Goal: Information Seeking & Learning: Find specific fact

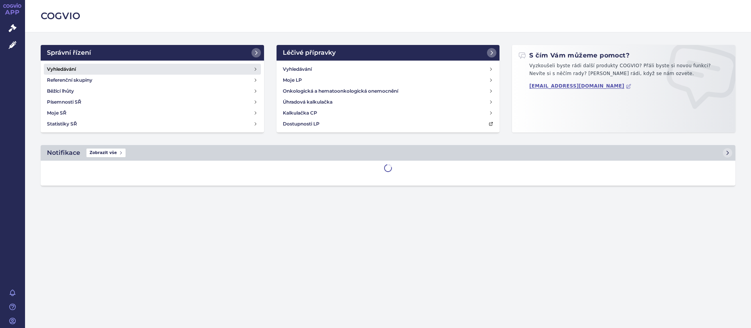
click at [72, 67] on h4 "Vyhledávání" at bounding box center [61, 69] width 29 height 8
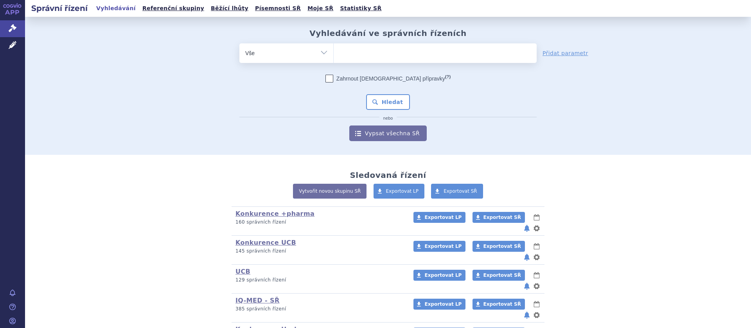
click at [337, 61] on span at bounding box center [435, 53] width 203 height 20
click at [334, 61] on select at bounding box center [333, 53] width 0 height 20
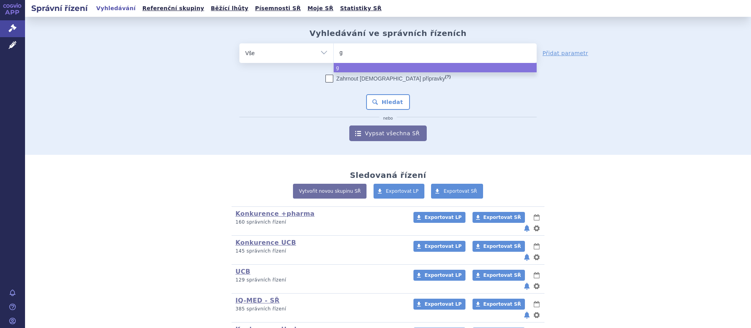
type input "gl"
type input "gluk"
type input "glukóz"
type input "glukóza"
select select "glukóza"
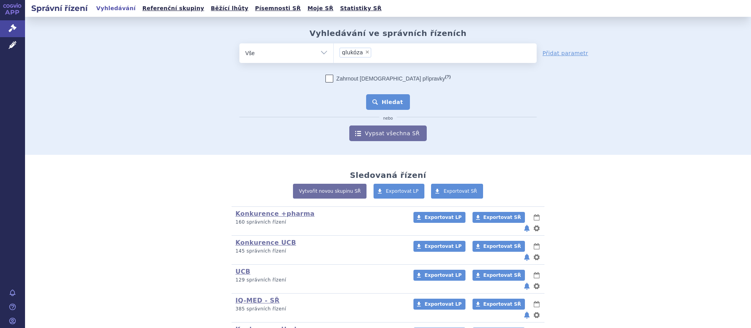
click at [392, 100] on button "Hledat" at bounding box center [388, 102] width 44 height 16
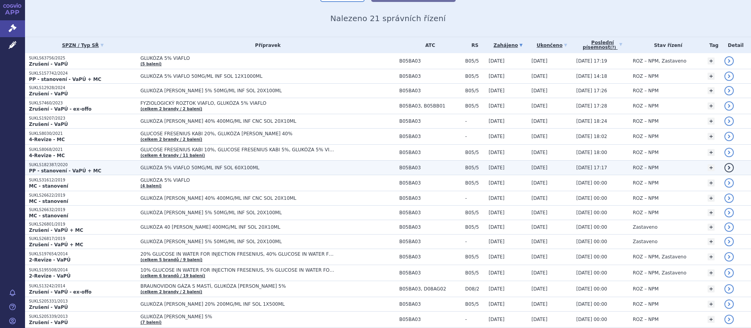
scroll to position [99, 0]
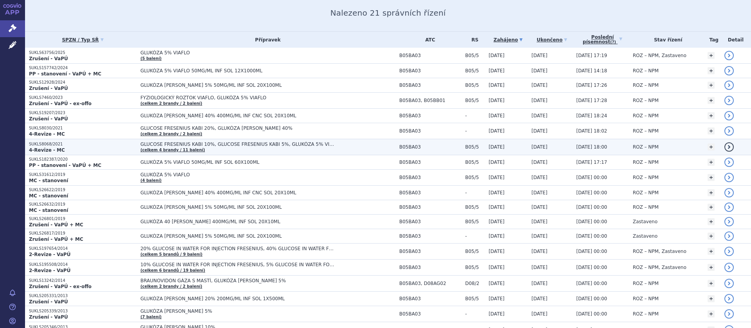
click at [172, 146] on span "GLUCOSE FRESENIUS KABI 10%, GLUCOSE FRESENIUS KABI 5%, GLUKÓZA 5% VIAFLO…" at bounding box center [238, 144] width 196 height 5
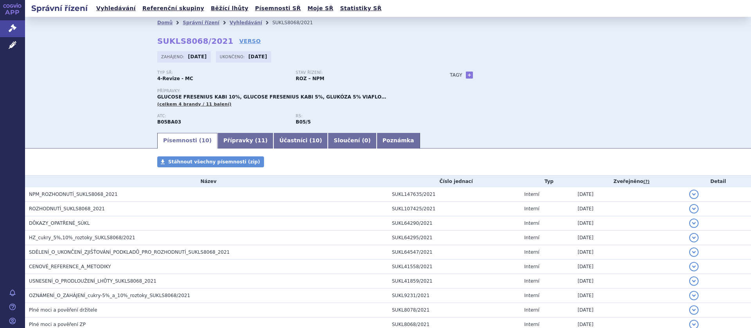
scroll to position [49, 0]
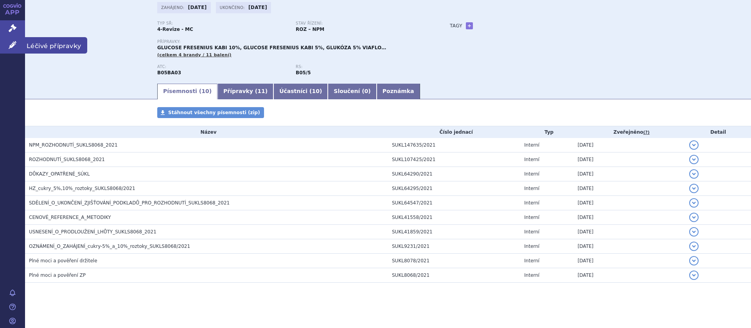
click at [13, 43] on icon at bounding box center [13, 45] width 8 height 8
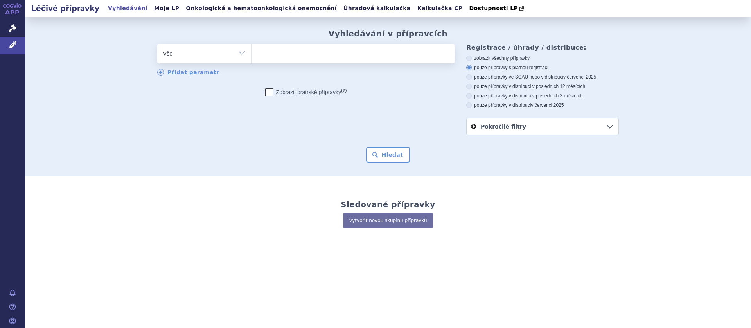
click at [273, 55] on ul at bounding box center [353, 52] width 203 height 16
click at [252, 55] on select at bounding box center [251, 53] width 0 height 20
type input "gl"
type input "glu"
type input "gluk"
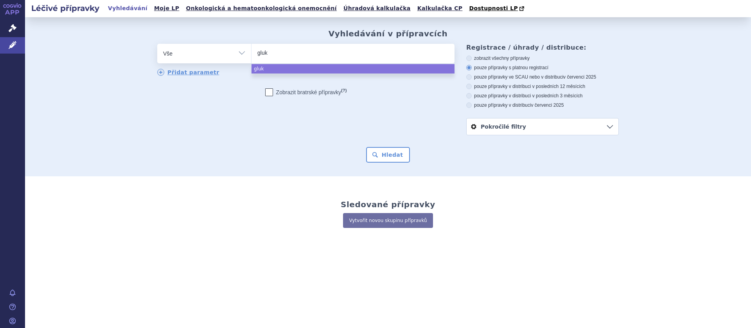
type input "glukó"
type input "glukóz"
select select "glukóza"
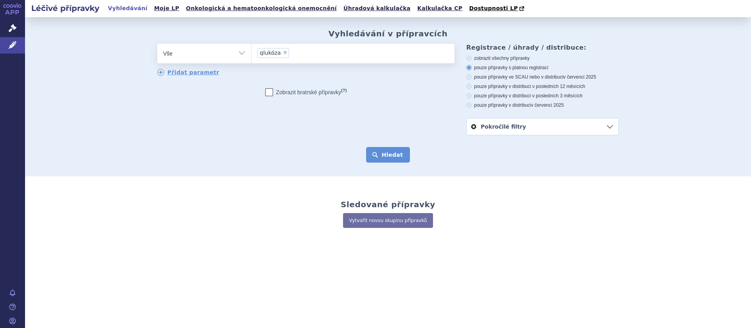
click at [383, 153] on button "Hledat" at bounding box center [388, 155] width 44 height 16
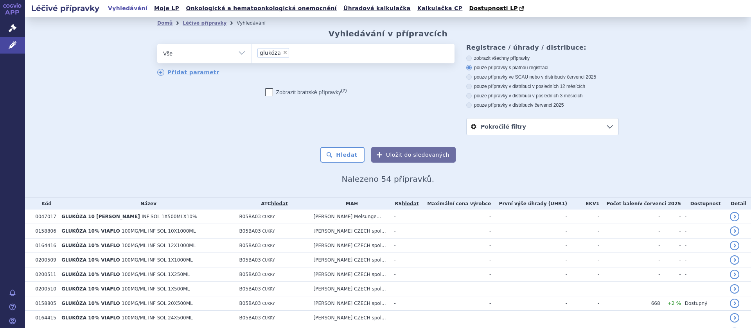
click at [283, 53] on span "×" at bounding box center [285, 52] width 5 height 5
click at [252, 53] on select "glukóza" at bounding box center [251, 53] width 0 height 20
select select
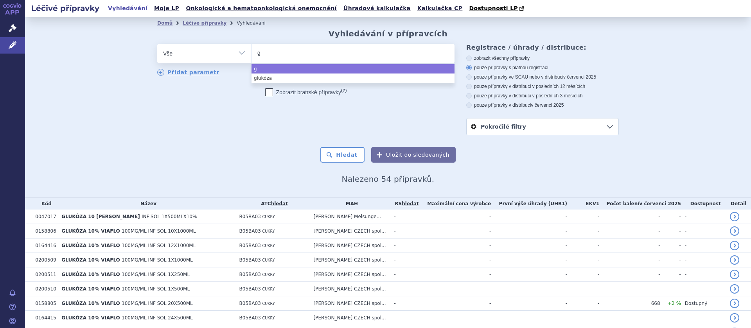
type input "gl"
type input "gluk"
type input "glukó"
type input "glukóz"
type input "glukóza"
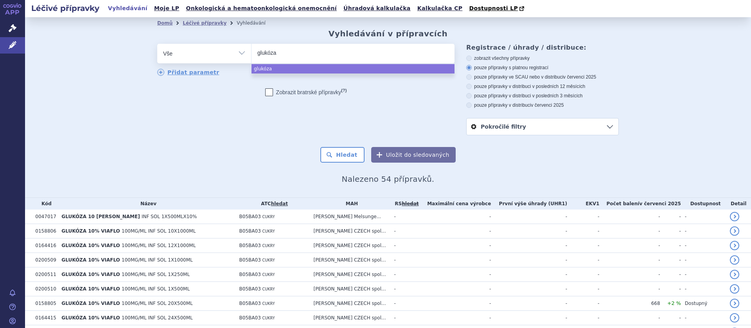
type input "glukóza 5"
type input "glukóza 5%"
type input "glukóza 5% v"
type input "glukóza 5% via"
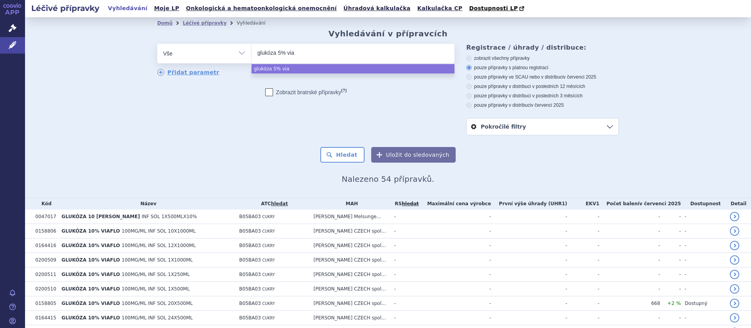
type input "glukóza 5% viaf"
type input "glukóza 5% viaflo"
select select "glukóza 5% viaflo"
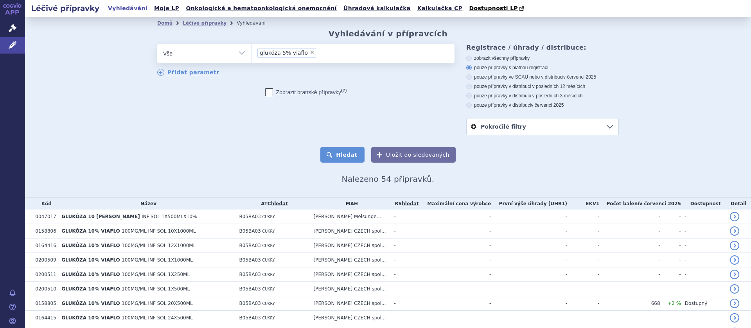
click at [355, 156] on button "Hledat" at bounding box center [342, 155] width 44 height 16
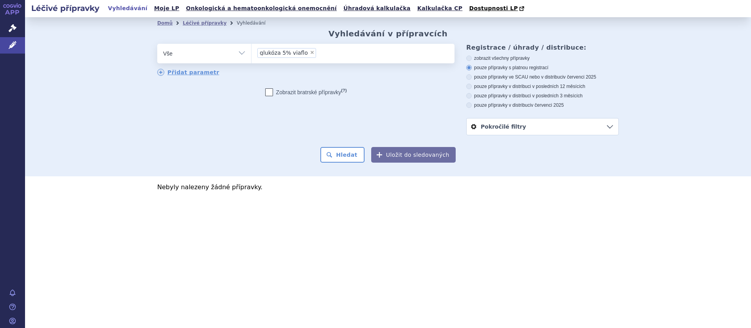
click at [310, 55] on span "×" at bounding box center [312, 52] width 5 height 5
click at [252, 55] on select "glukóza 5% viaflo" at bounding box center [251, 53] width 0 height 20
select select
type input "gl"
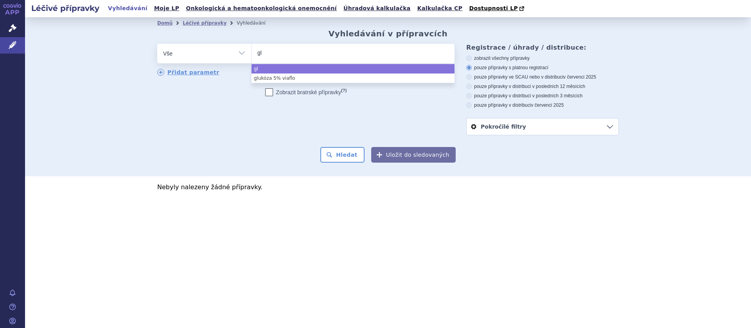
type input "glu"
type input "gluk"
type input "glukó"
type input "glukóz"
type input "glukóza"
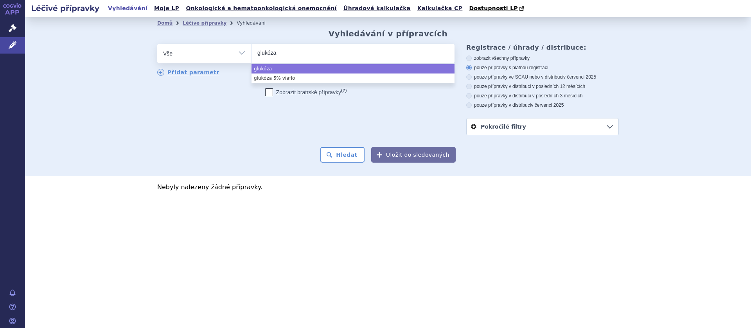
type input "glukóza 5"
type input "glukóza 5%"
select select "glukóza 5%"
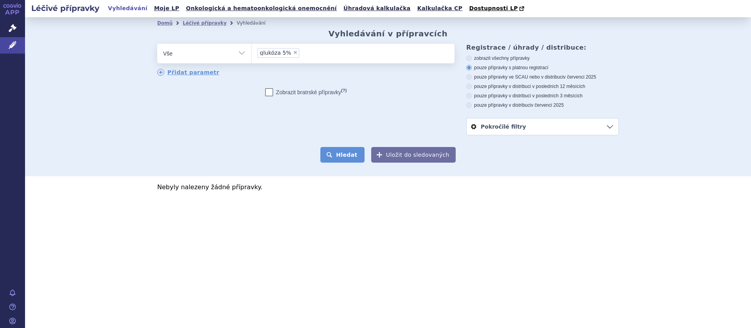
click at [350, 154] on button "Hledat" at bounding box center [342, 155] width 44 height 16
click at [293, 53] on span "×" at bounding box center [295, 52] width 5 height 5
click at [252, 53] on select "glukóza 5%" at bounding box center [251, 53] width 0 height 20
select select
drag, startPoint x: 244, startPoint y: 51, endPoint x: 279, endPoint y: 55, distance: 35.4
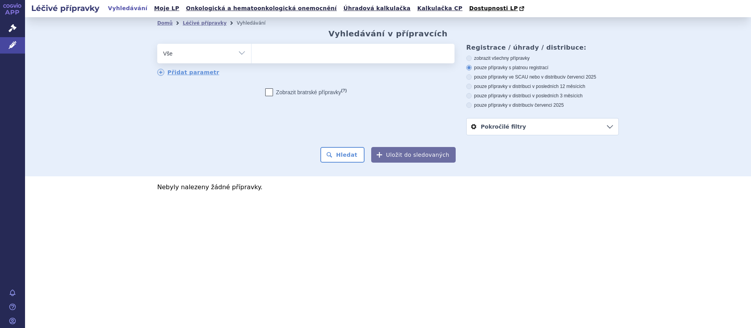
click at [279, 55] on ul at bounding box center [353, 52] width 203 height 16
click at [252, 55] on select "glukóza 5%" at bounding box center [251, 53] width 0 height 20
type input "gl"
type input "glu"
type input "gluk"
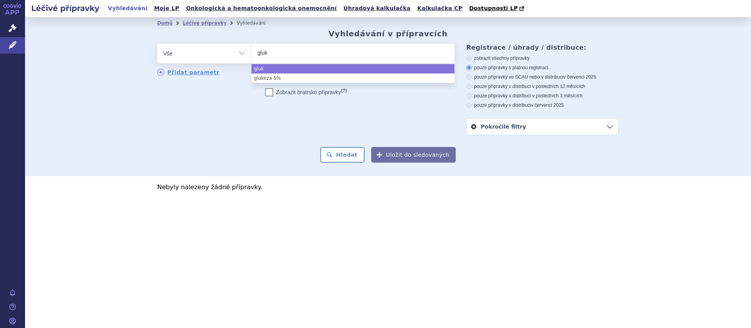
type input "glukó"
type input "glukóz"
type input "glukóza"
select select "glukóza"
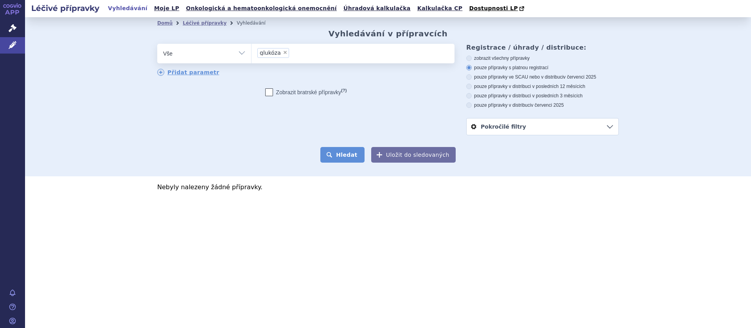
click at [342, 161] on button "Hledat" at bounding box center [342, 155] width 44 height 16
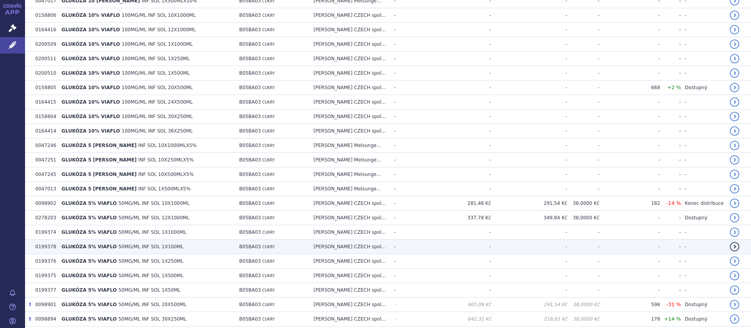
scroll to position [247, 0]
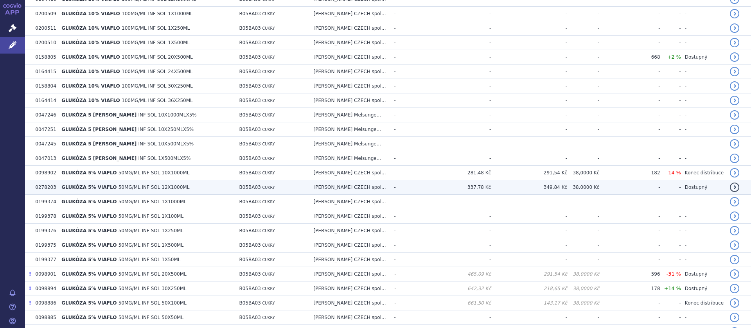
click at [101, 188] on span "GLUKÓZA 5% VIAFLO" at bounding box center [88, 187] width 55 height 5
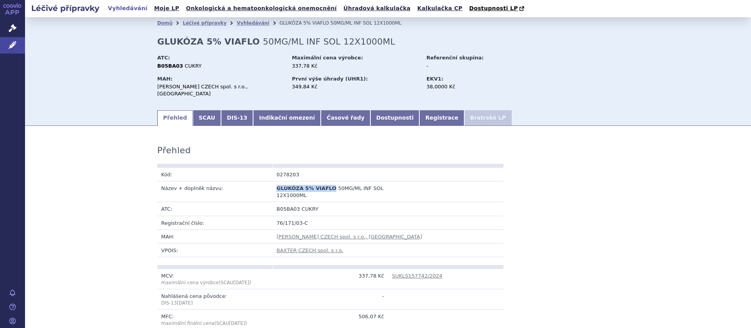
drag, startPoint x: 327, startPoint y: 182, endPoint x: 274, endPoint y: 182, distance: 53.6
click at [274, 182] on td "GLUKÓZA 5% VIAFLO 50MG/ML INF SOL 12X1000ML" at bounding box center [330, 192] width 115 height 21
copy span "GLUKÓZA 5% VIAFLO"
click at [237, 22] on link "Vyhledávání" at bounding box center [253, 22] width 32 height 5
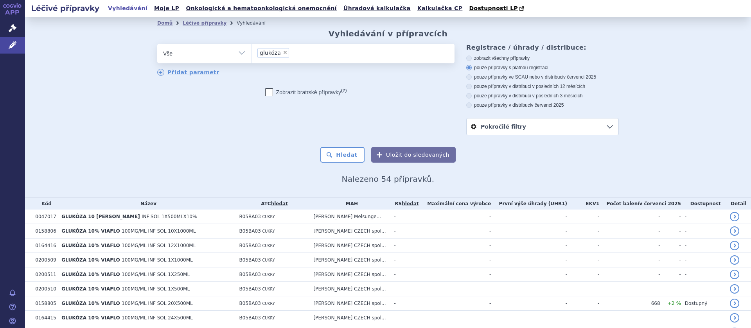
click at [283, 56] on li "× glukóza" at bounding box center [273, 53] width 32 height 10
click at [252, 56] on select "glukóza" at bounding box center [251, 53] width 0 height 20
click at [285, 53] on span "×" at bounding box center [285, 52] width 5 height 5
click at [252, 53] on select "glukóza" at bounding box center [251, 53] width 0 height 20
select select
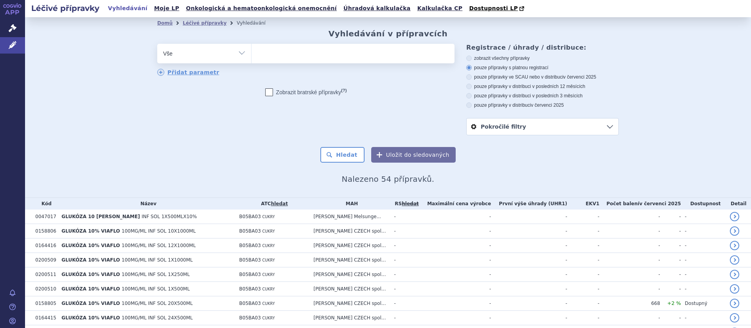
select select "GLUKÓZA 5% VIAFLO"
click at [347, 153] on button "Hledat" at bounding box center [342, 155] width 44 height 16
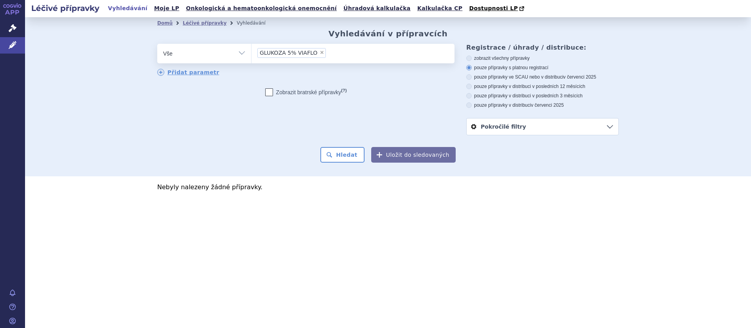
click at [320, 53] on span "×" at bounding box center [322, 52] width 5 height 5
click at [252, 53] on select "GLUKÓZA 5% VIAFLO" at bounding box center [251, 53] width 0 height 20
select select
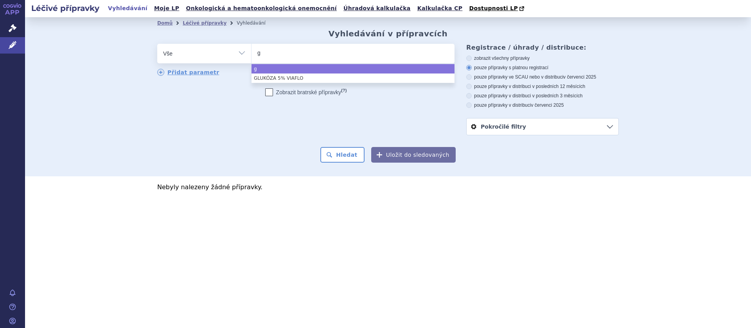
type input "gl"
type input "gluk"
type input "glukó"
type input "glukóz"
type input "glukóza"
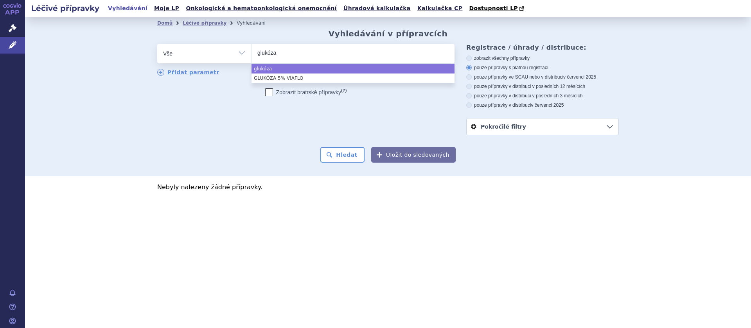
select select "glukóza"
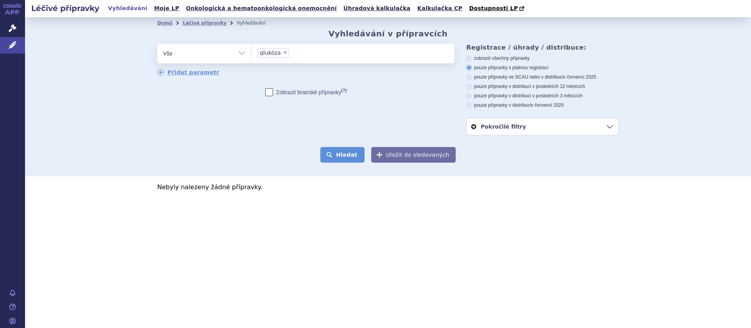
click at [336, 156] on button "Hledat" at bounding box center [342, 155] width 44 height 16
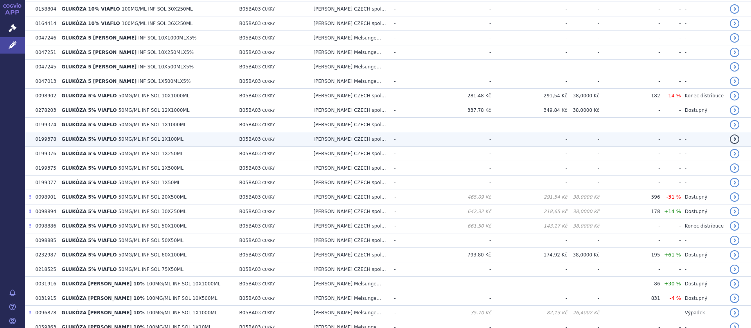
scroll to position [345, 0]
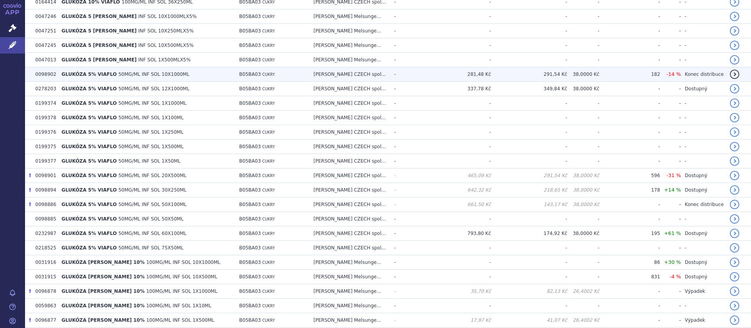
click at [171, 77] on span "50MG/ML INF SOL 10X1000ML" at bounding box center [154, 74] width 71 height 5
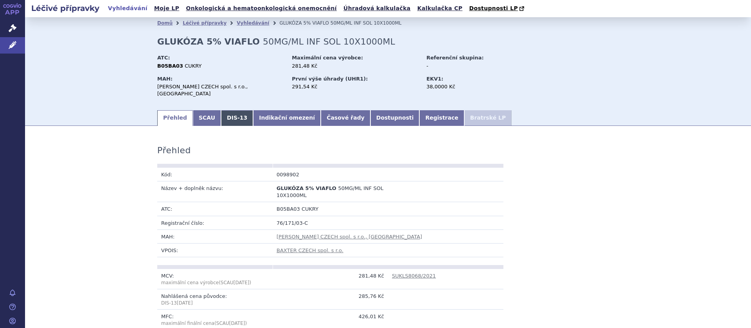
click at [228, 110] on link "DIS-13" at bounding box center [237, 118] width 32 height 16
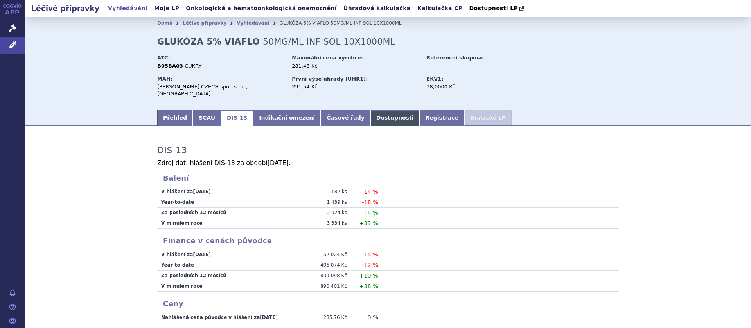
click at [371, 110] on link "Dostupnosti" at bounding box center [395, 118] width 49 height 16
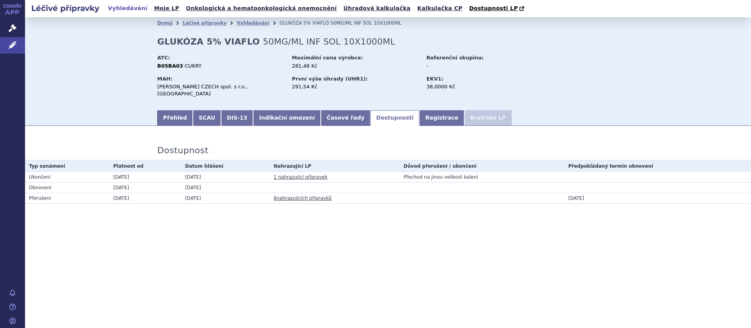
click at [299, 175] on link "1 nahrazující přípravek" at bounding box center [301, 177] width 54 height 5
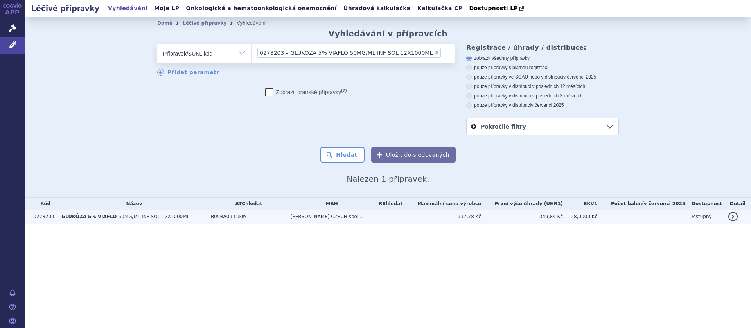
click at [327, 217] on td "[PERSON_NAME] CZECH spol..." at bounding box center [330, 217] width 86 height 14
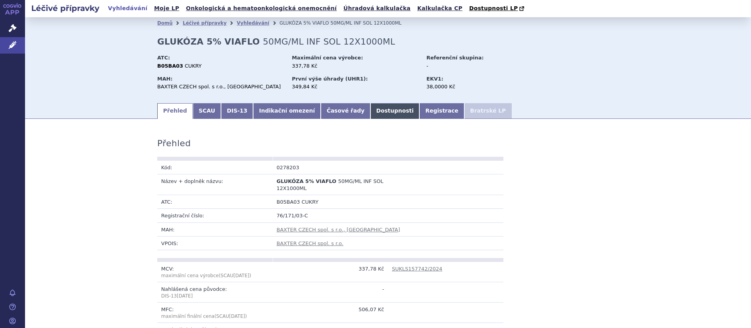
click at [371, 111] on link "Dostupnosti" at bounding box center [395, 111] width 49 height 16
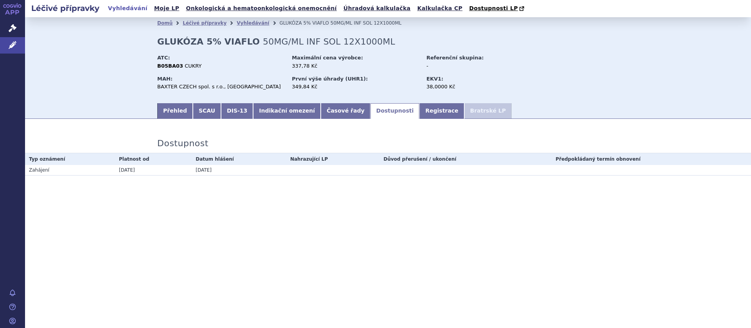
click at [119, 6] on link "Vyhledávání" at bounding box center [128, 8] width 44 height 11
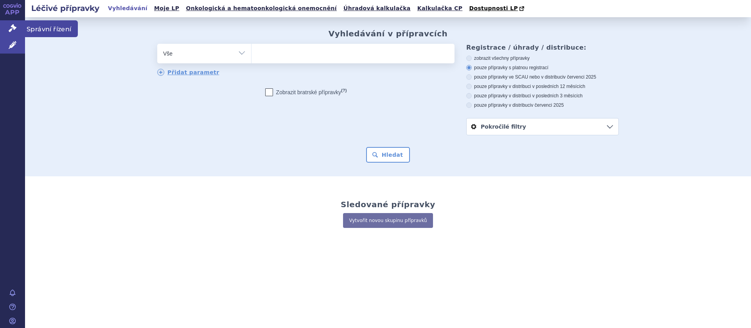
click at [16, 27] on icon at bounding box center [13, 28] width 8 height 8
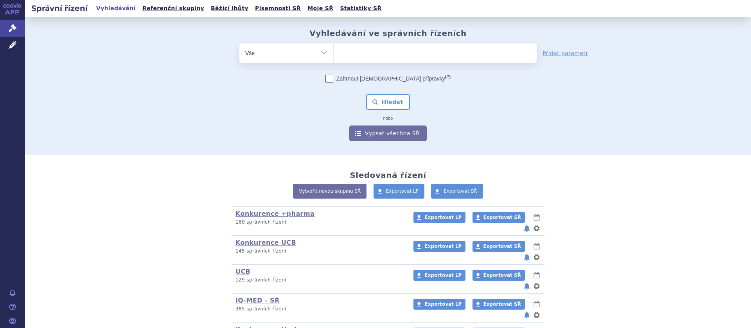
click at [348, 54] on ul at bounding box center [435, 51] width 203 height 16
click at [334, 54] on select at bounding box center [333, 53] width 0 height 20
type input "gl"
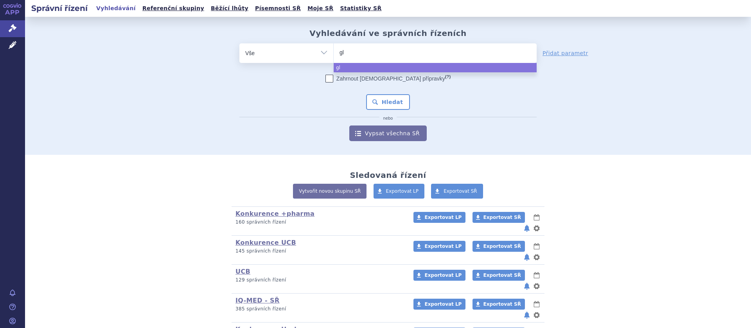
type input "glu"
type input "gluk"
type input "glukó"
type input "glukóza"
select select "glukóza"
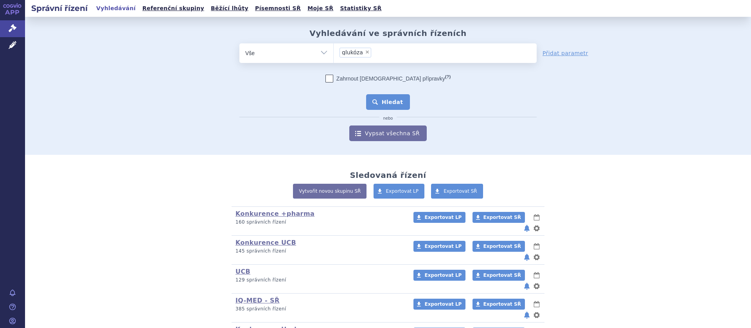
click at [393, 100] on button "Hledat" at bounding box center [388, 102] width 44 height 16
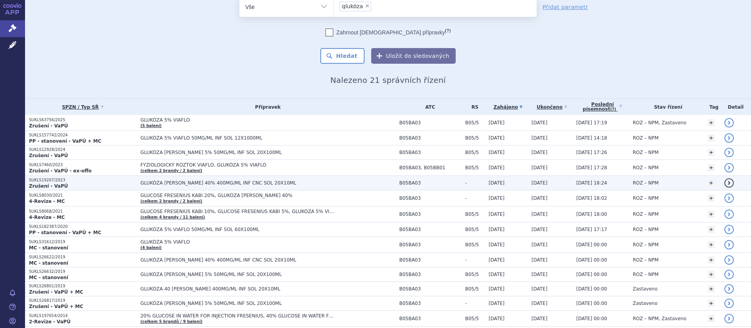
scroll to position [49, 0]
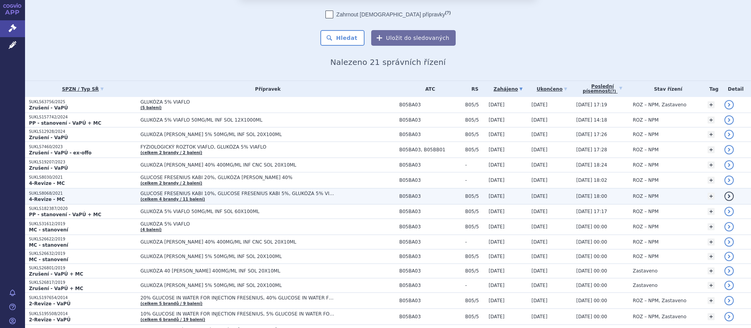
click at [177, 193] on span "GLUCOSE FRESENIUS KABI 10%, GLUCOSE FRESENIUS KABI 5%, GLUKÓZA 5% VIAFLO…" at bounding box center [238, 193] width 196 height 5
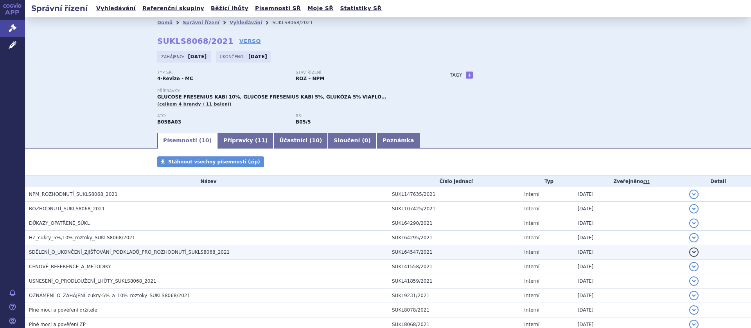
scroll to position [52, 0]
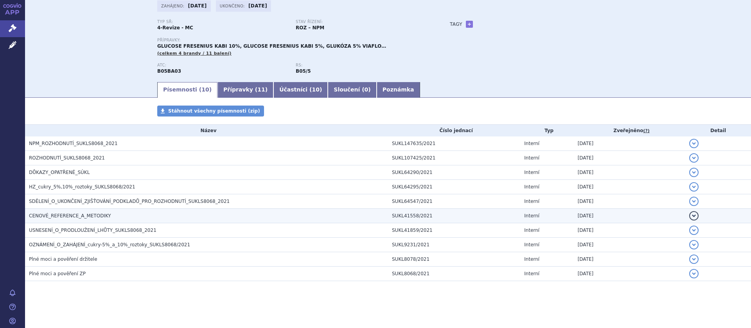
click at [86, 214] on span "CENOVÉ_REFERENCE_A_METODIKY" at bounding box center [70, 215] width 82 height 5
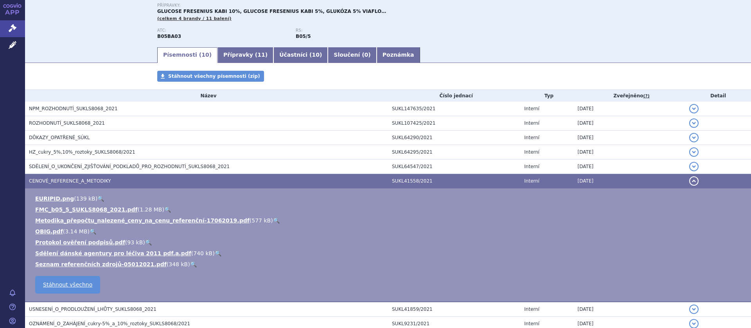
scroll to position [150, 0]
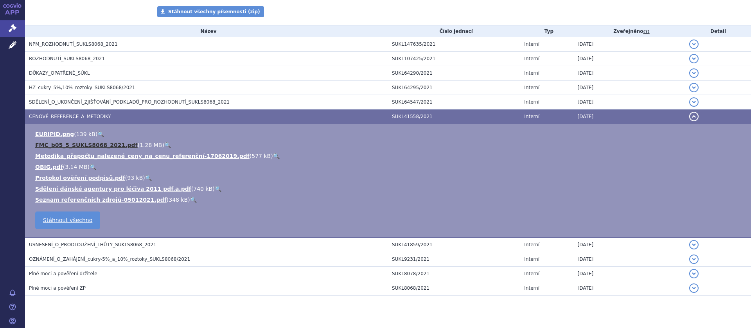
click at [76, 144] on link "FMC_b05_5_SUKLS8068_2021.pdf" at bounding box center [86, 145] width 103 height 6
